Goal: Information Seeking & Learning: Learn about a topic

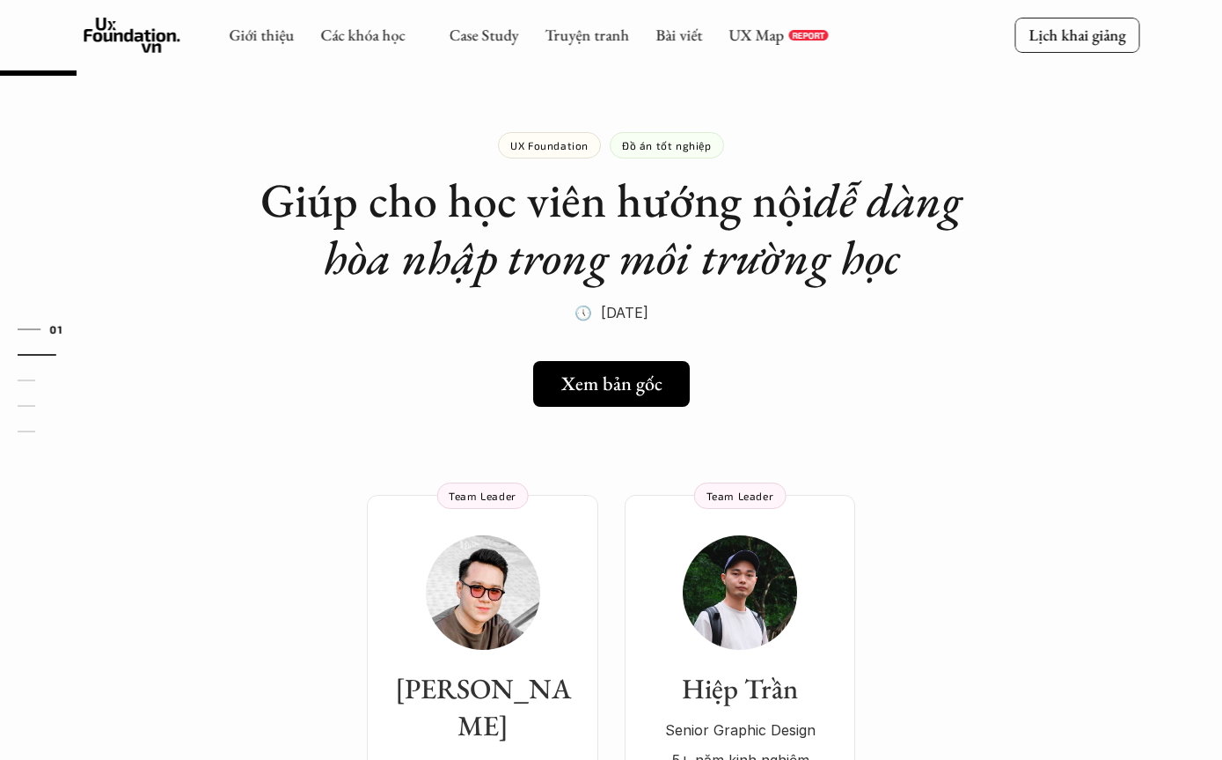
scroll to position [94, 0]
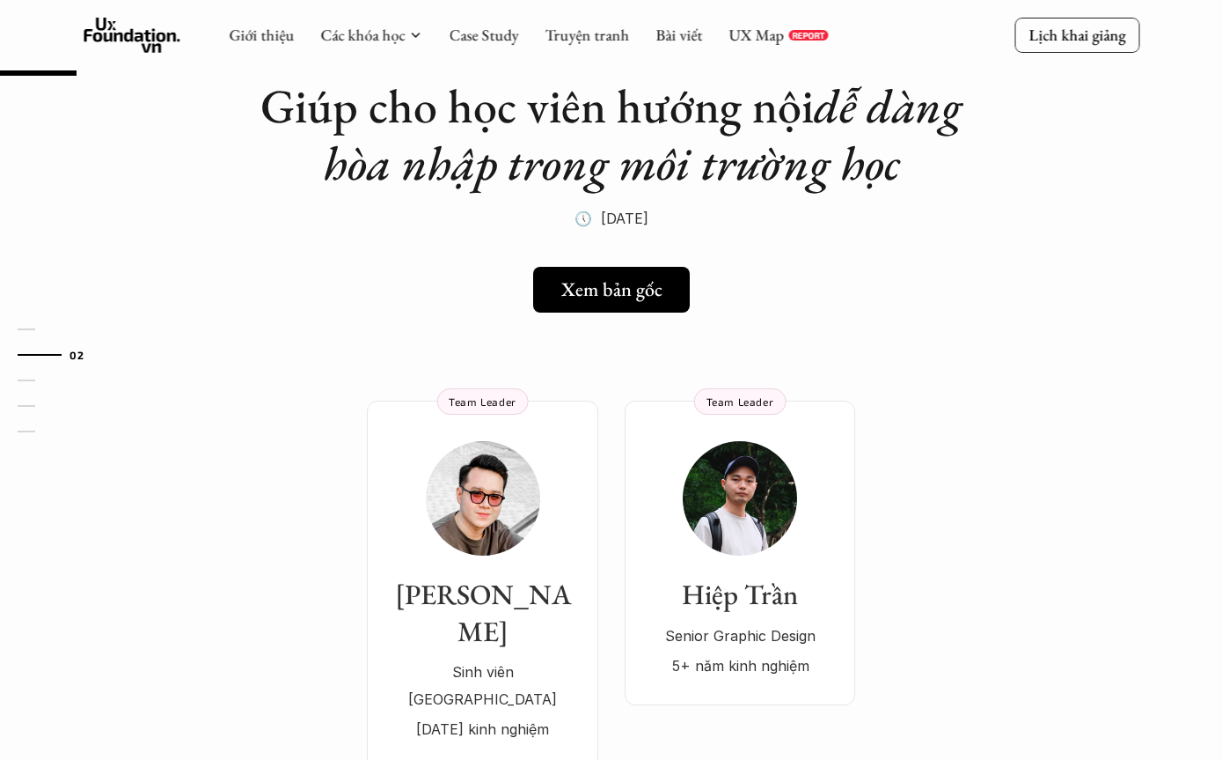
click at [781, 38] on link "UX Map" at bounding box center [756, 35] width 55 height 20
click at [774, 38] on link "UX Map" at bounding box center [756, 35] width 55 height 20
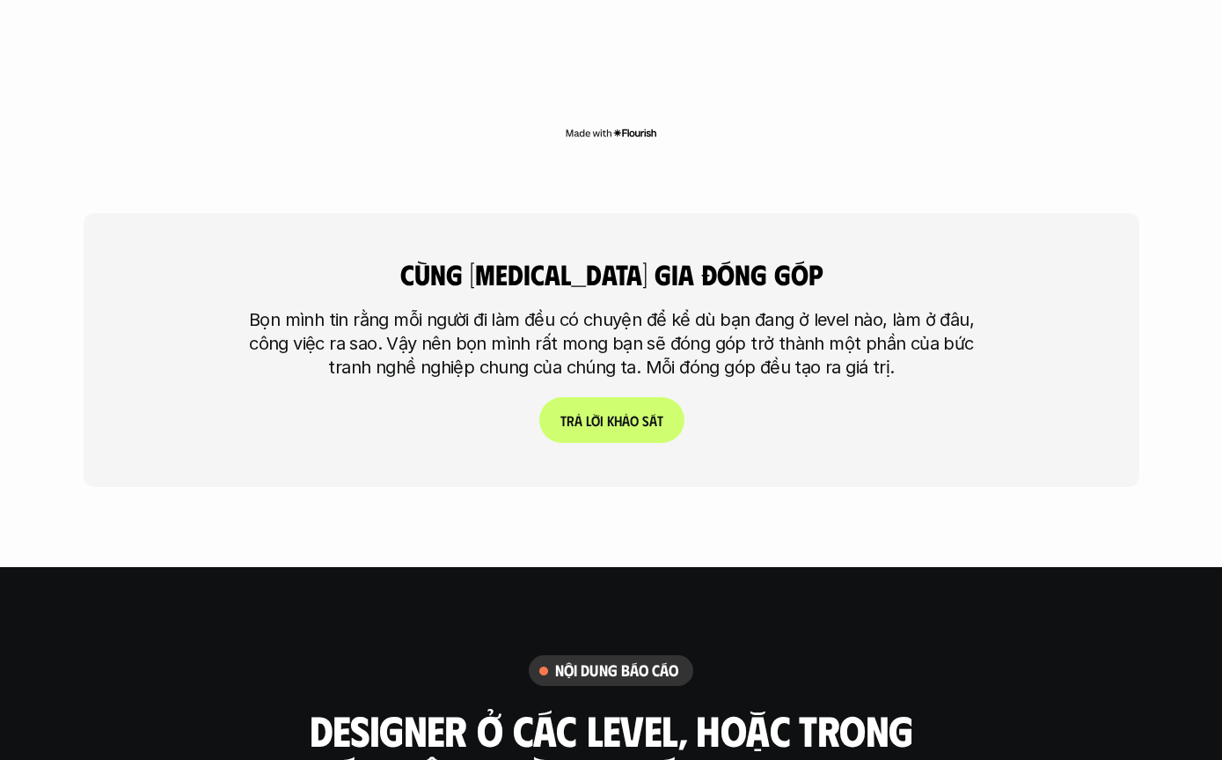
scroll to position [5334, 0]
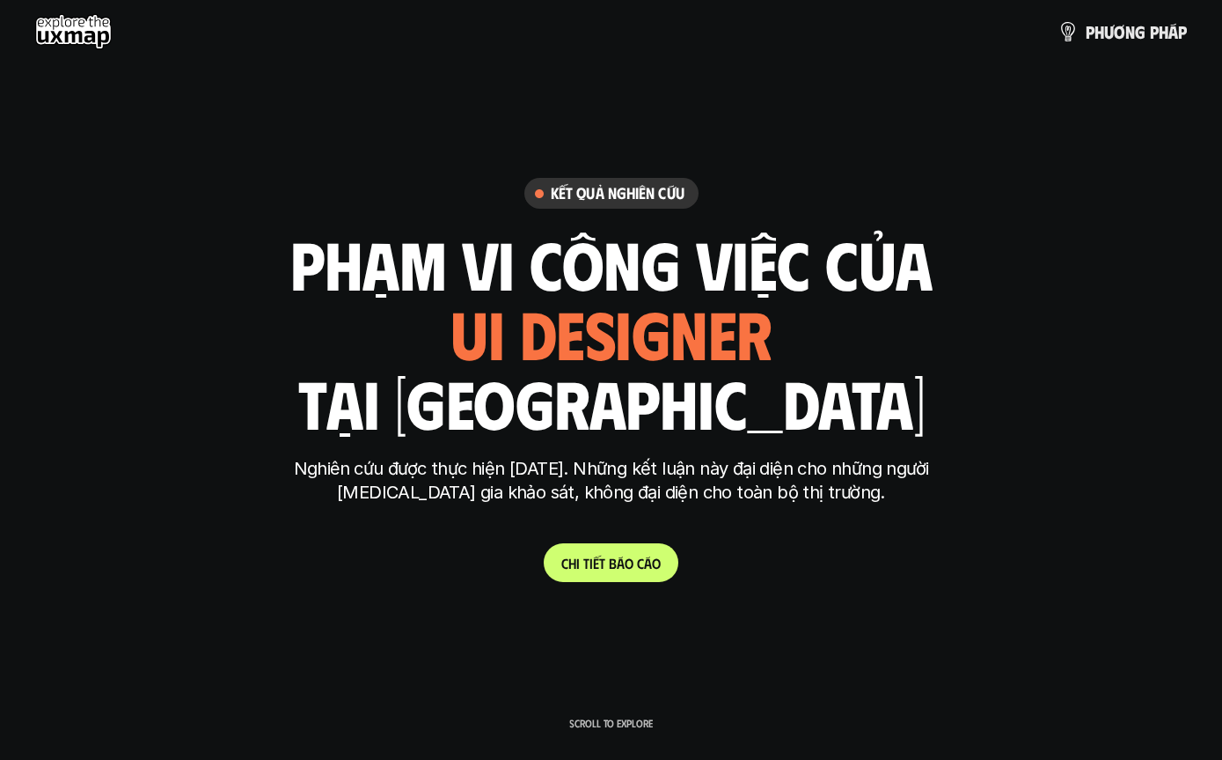
click at [1154, 27] on span "p" at bounding box center [1154, 31] width 9 height 19
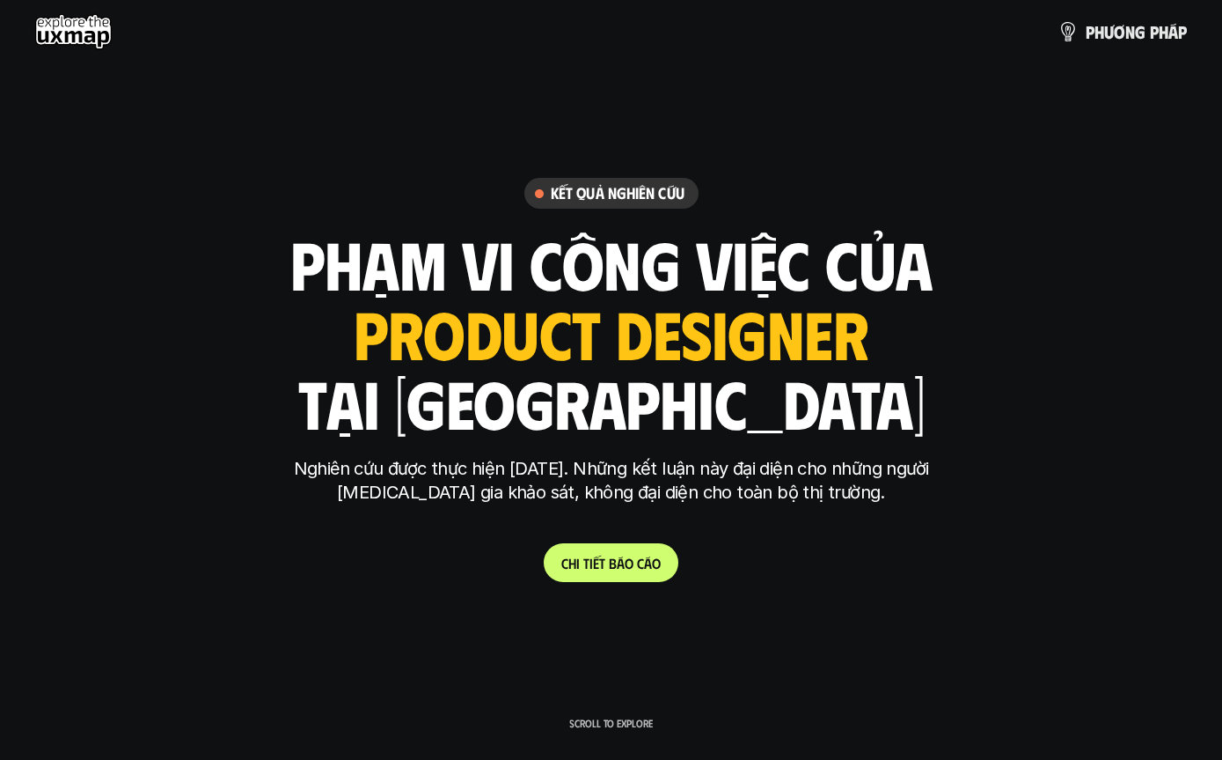
click at [645, 582] on link "C h i t i ế t b á o c á o" at bounding box center [611, 562] width 135 height 39
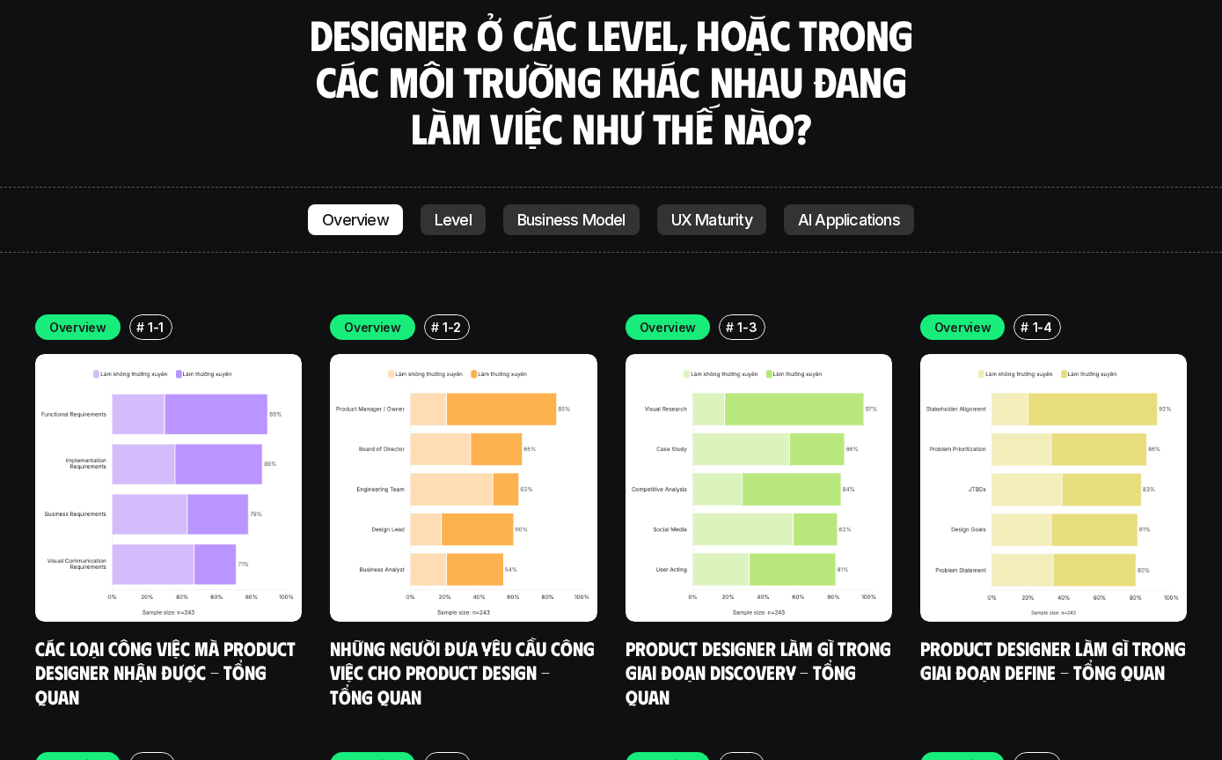
scroll to position [6141, 0]
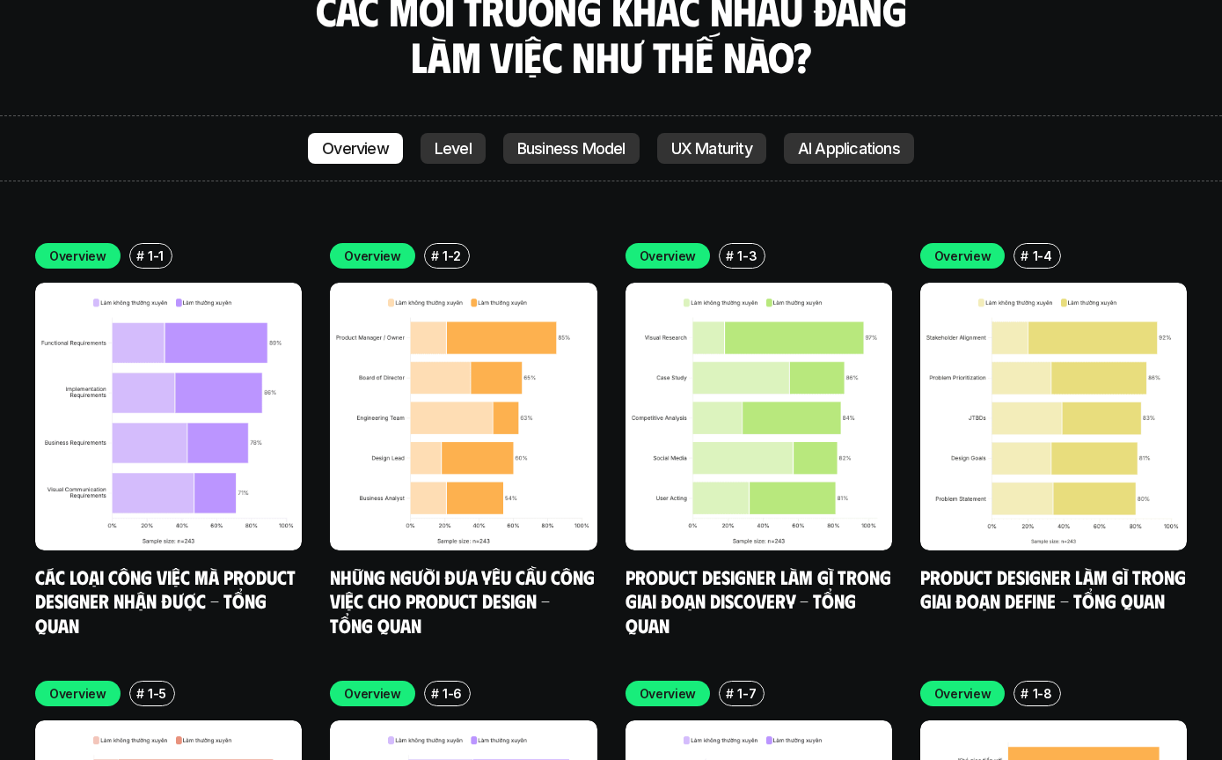
click at [200, 453] on img at bounding box center [168, 416] width 267 height 267
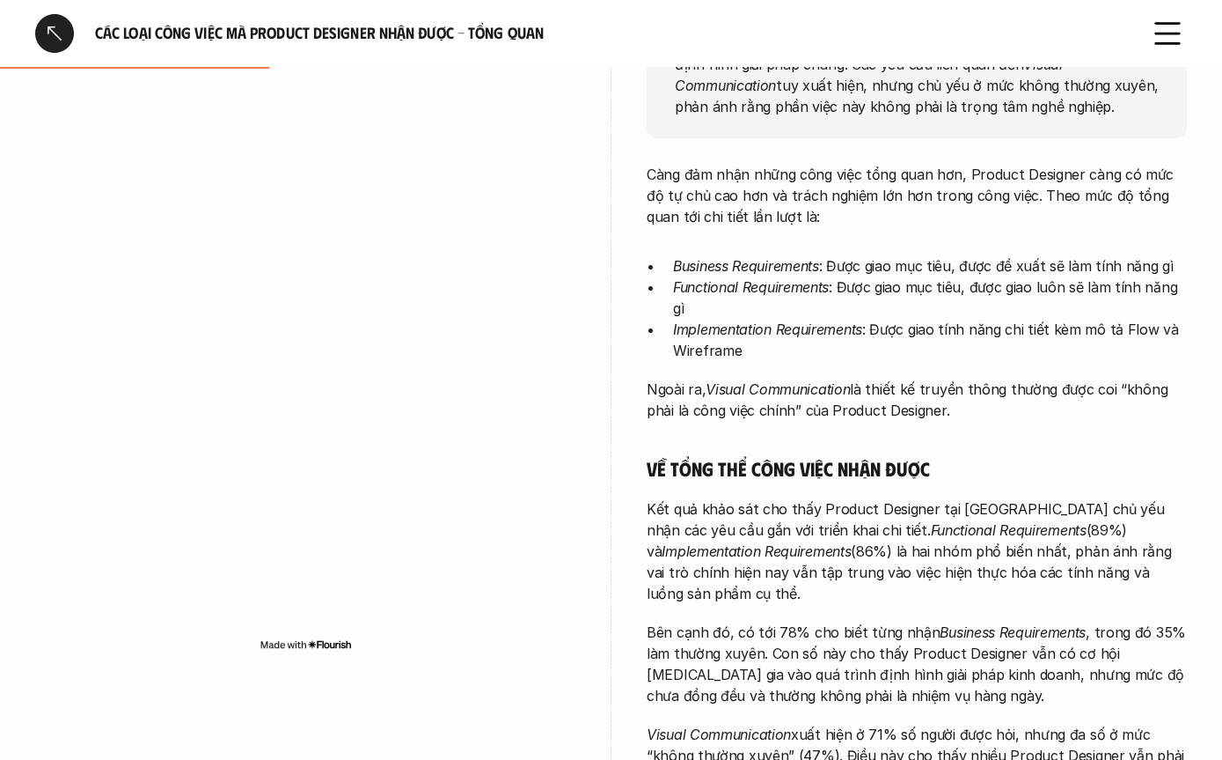
scroll to position [396, 0]
